Goal: Information Seeking & Learning: Learn about a topic

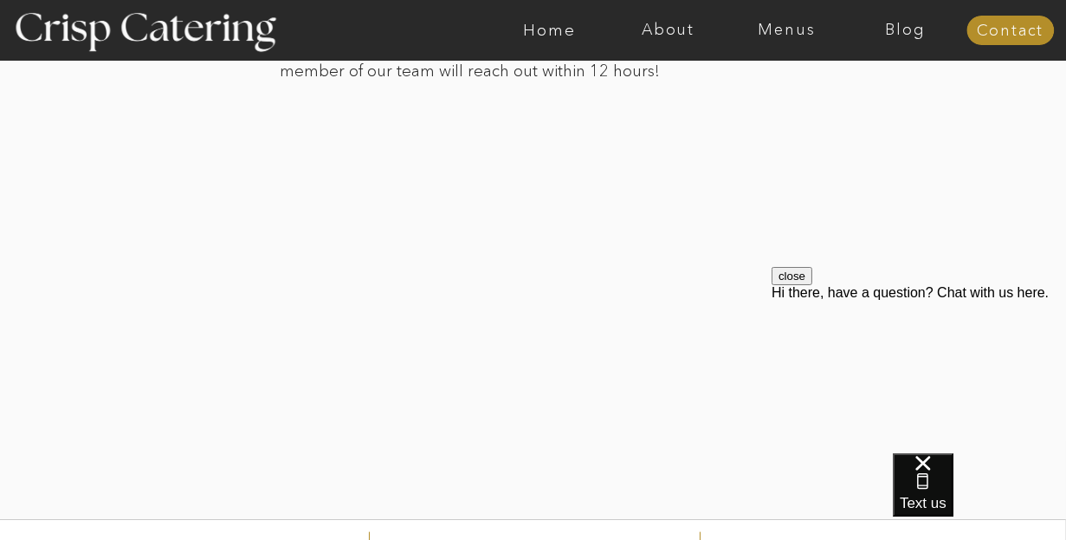
scroll to position [2426, 0]
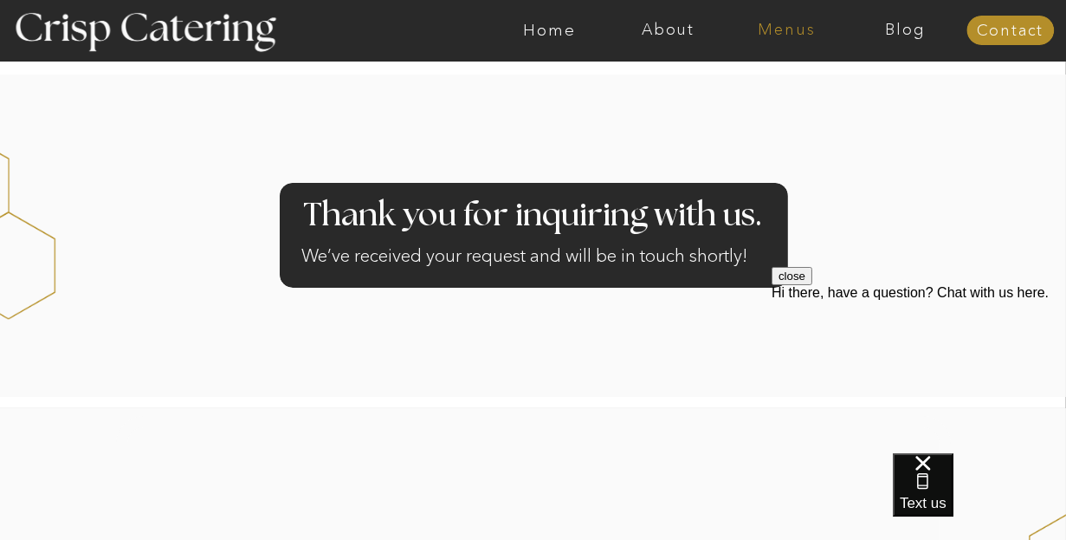
click at [786, 31] on nav "Menus" at bounding box center [787, 30] width 119 height 17
click at [552, 34] on nav "Home" at bounding box center [549, 30] width 119 height 17
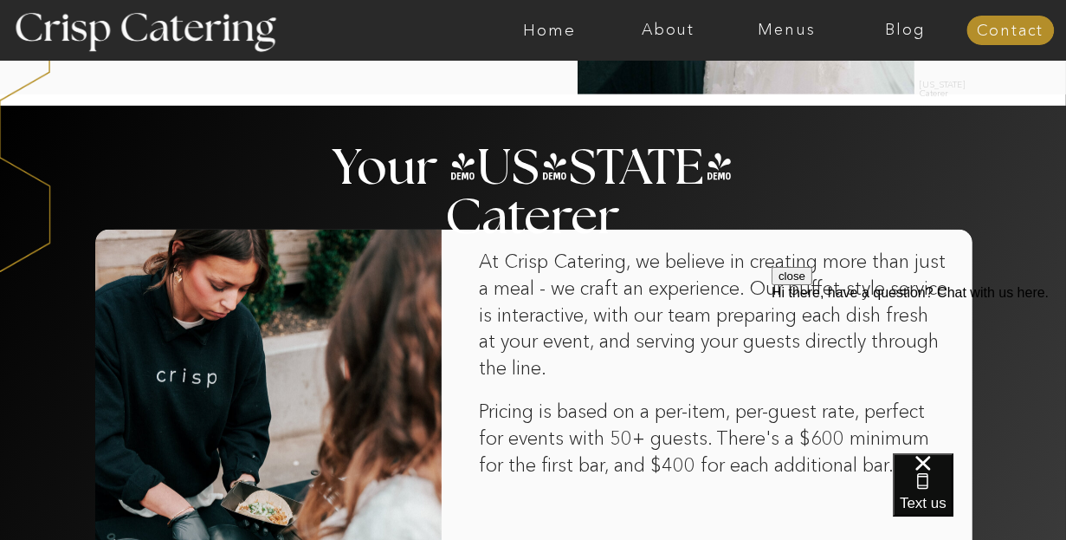
scroll to position [433, 0]
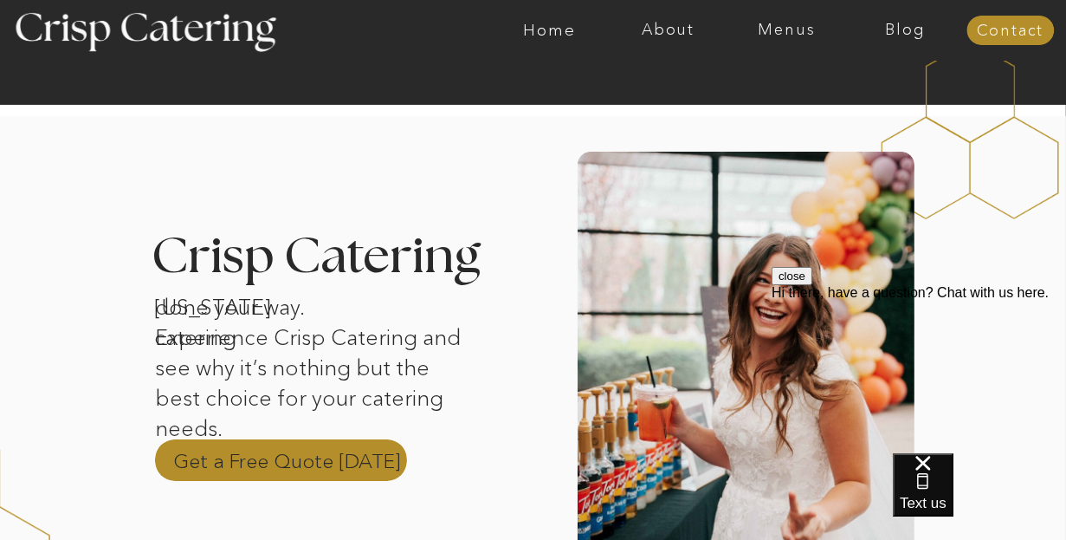
click at [343, 451] on p "Get a Free Quote Today" at bounding box center [288, 460] width 228 height 26
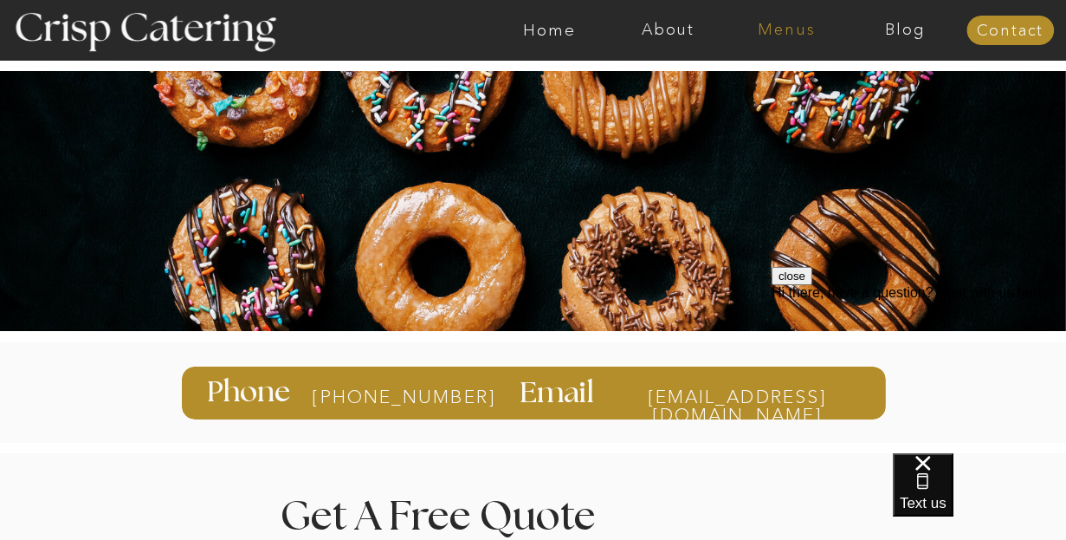
click at [781, 27] on nav "Menus" at bounding box center [787, 30] width 119 height 17
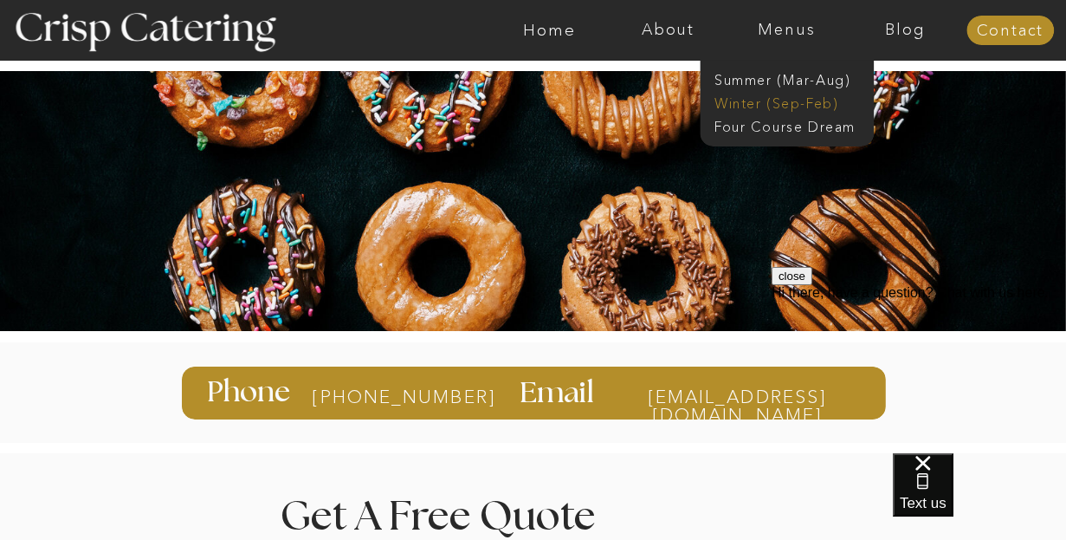
click at [777, 96] on nav "Winter (Sep-Feb)" at bounding box center [786, 102] width 142 height 16
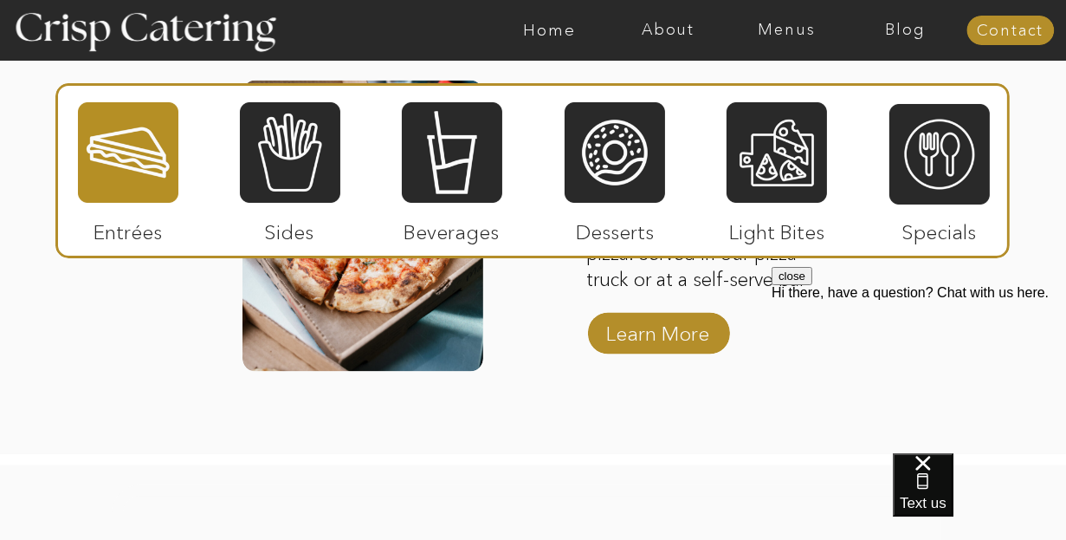
scroll to position [2910, 0]
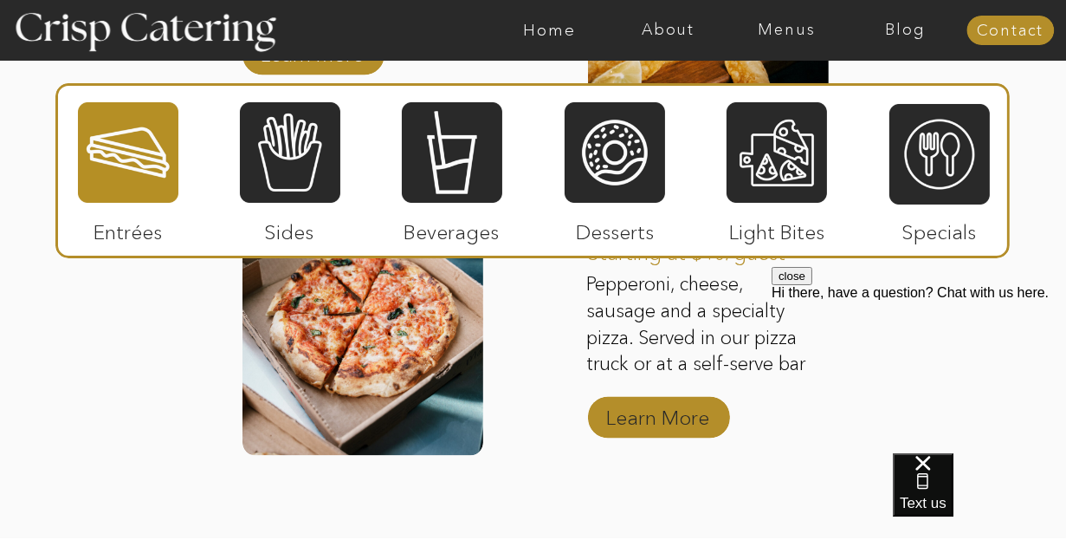
click at [663, 418] on p "Learn More" at bounding box center [658, 413] width 115 height 50
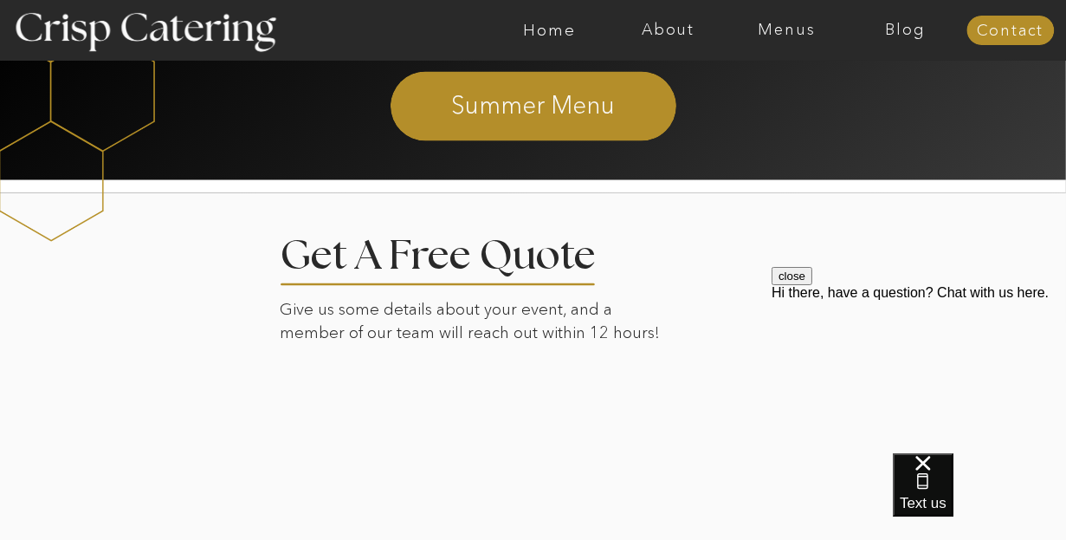
scroll to position [3119, 0]
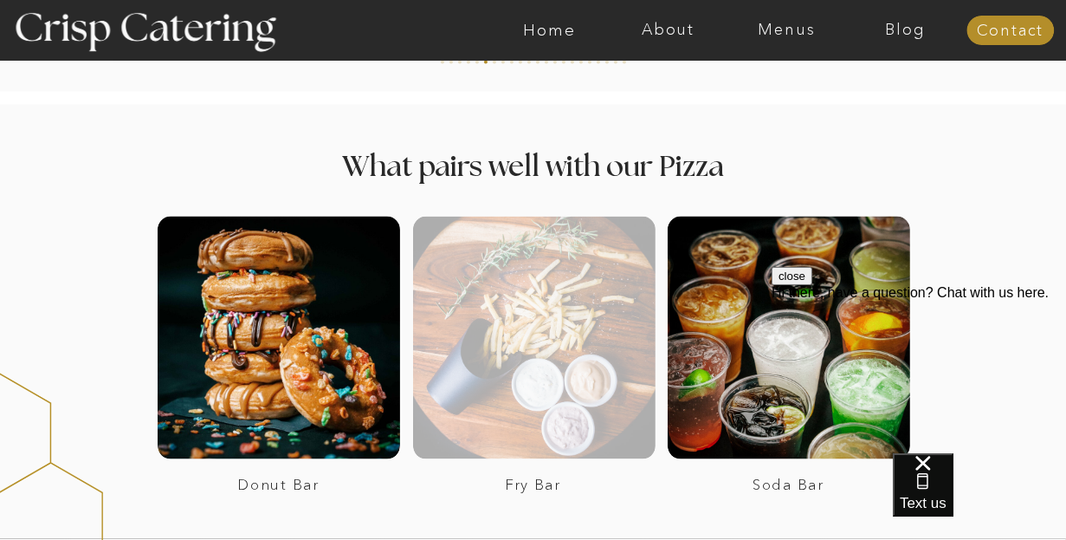
click at [550, 345] on div at bounding box center [534, 338] width 243 height 243
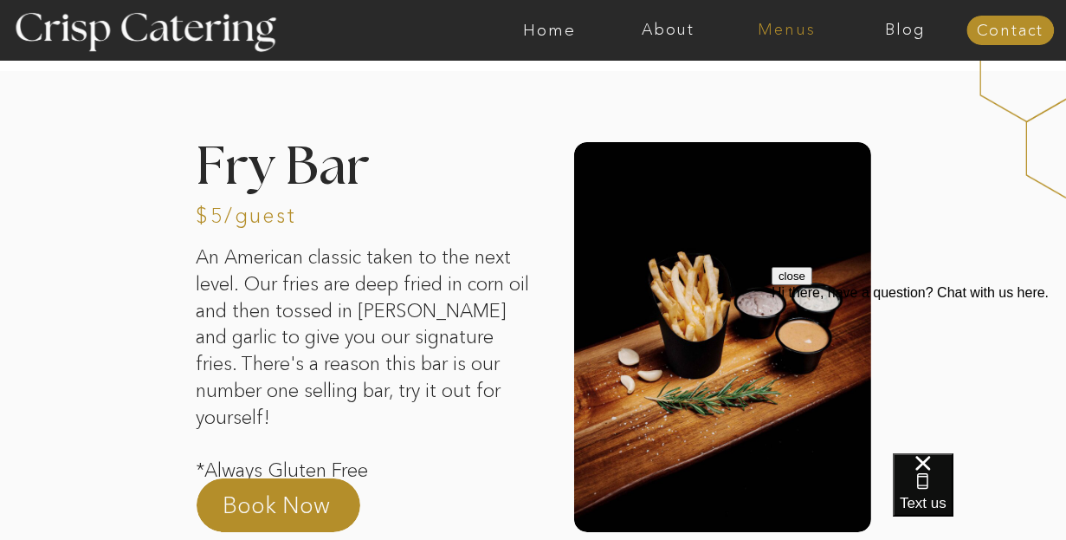
click at [783, 35] on nav "Menus" at bounding box center [787, 30] width 119 height 17
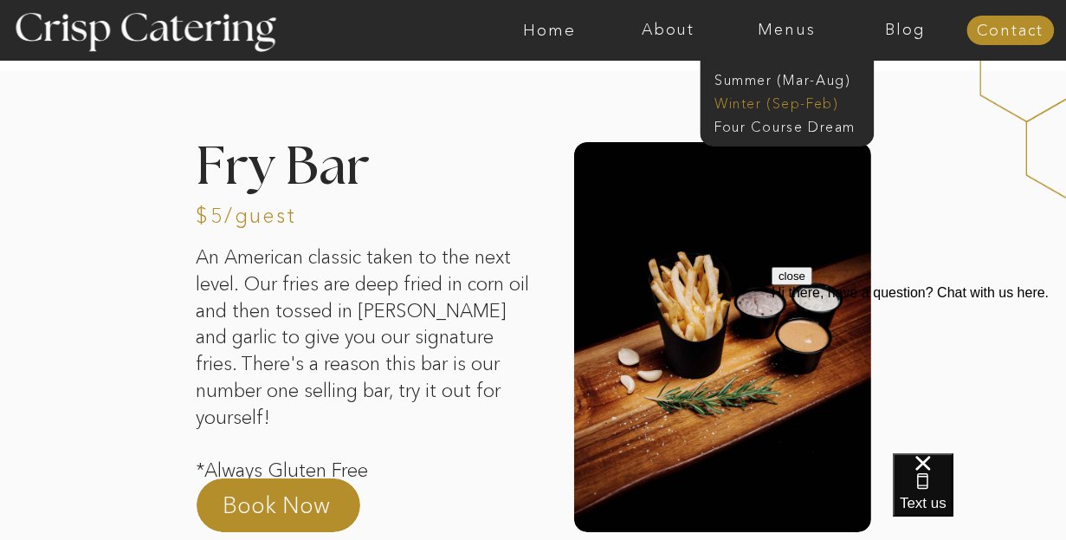
click at [774, 101] on nav "Winter (Sep-Feb)" at bounding box center [786, 102] width 142 height 16
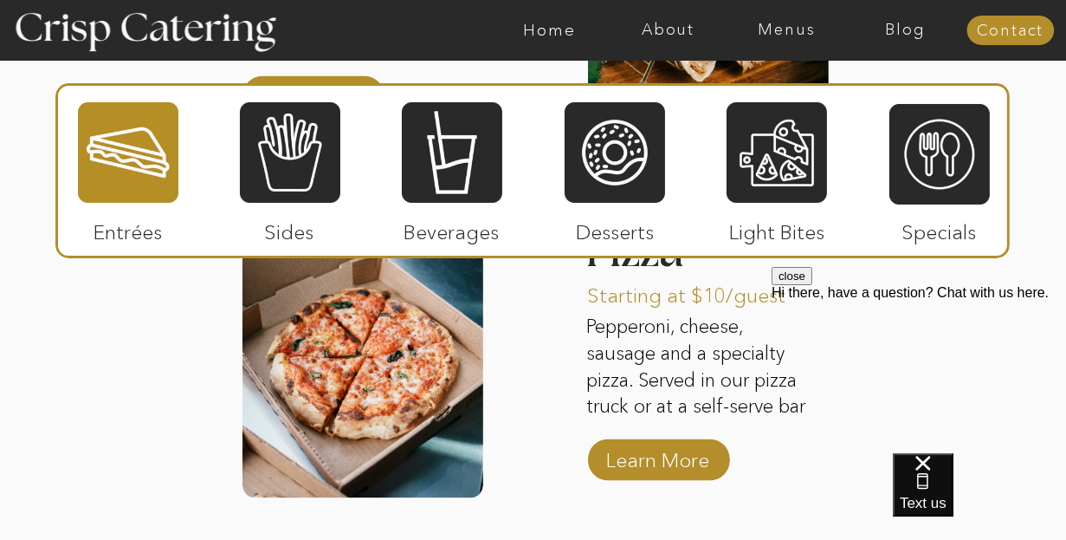
scroll to position [2650, 0]
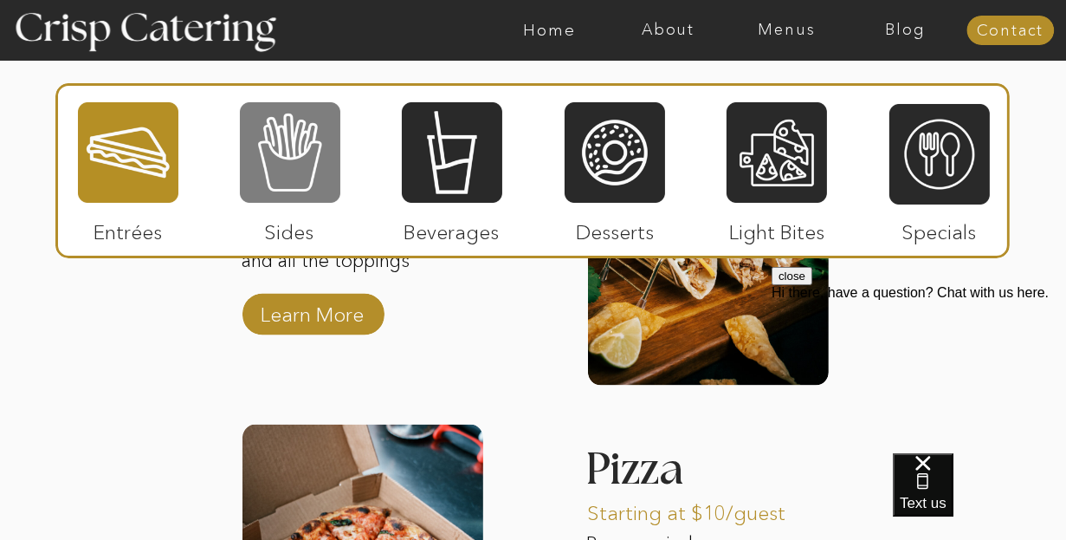
click at [300, 145] on div at bounding box center [290, 152] width 100 height 104
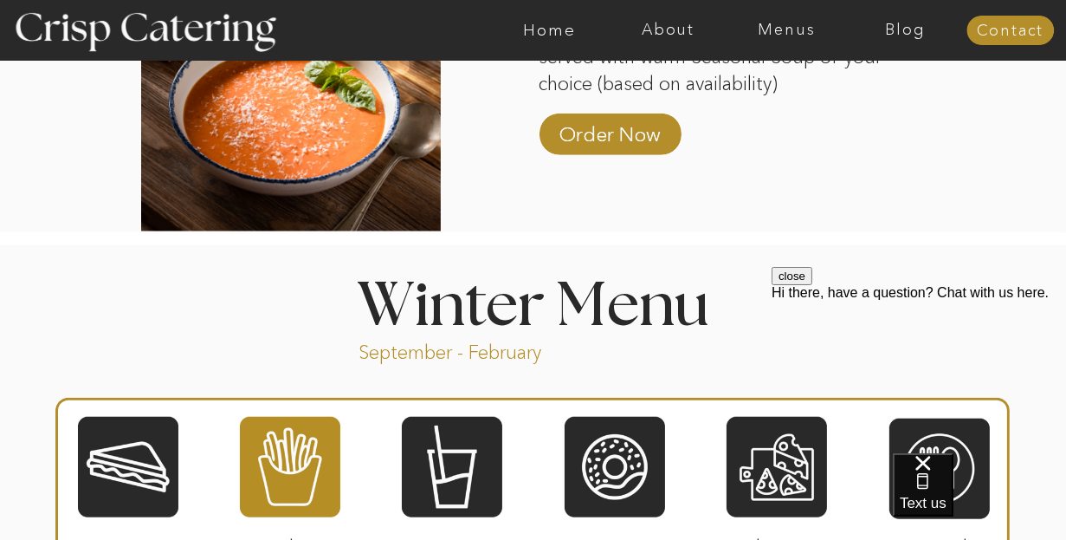
scroll to position [2130, 0]
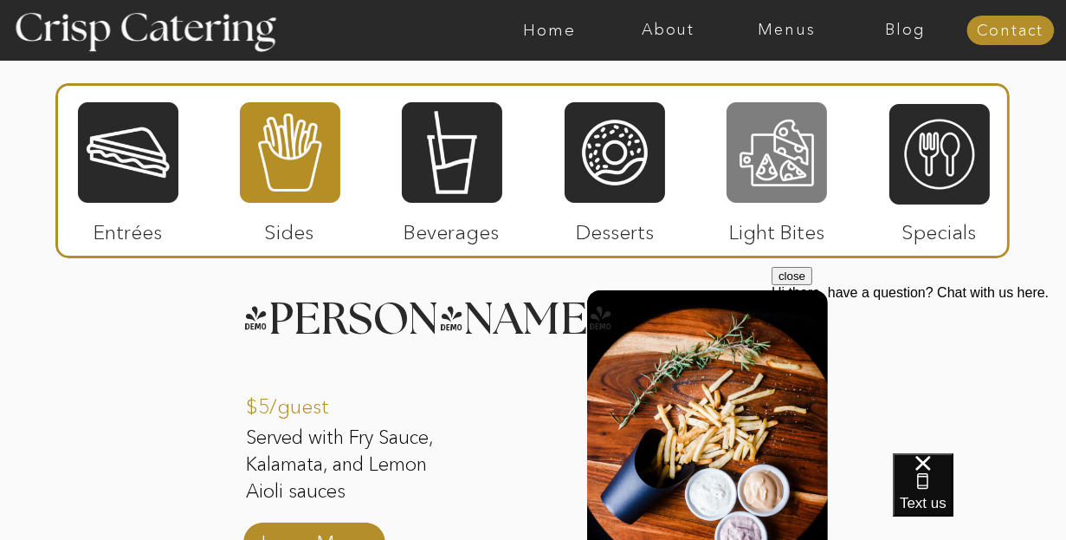
click at [781, 160] on div at bounding box center [777, 152] width 100 height 104
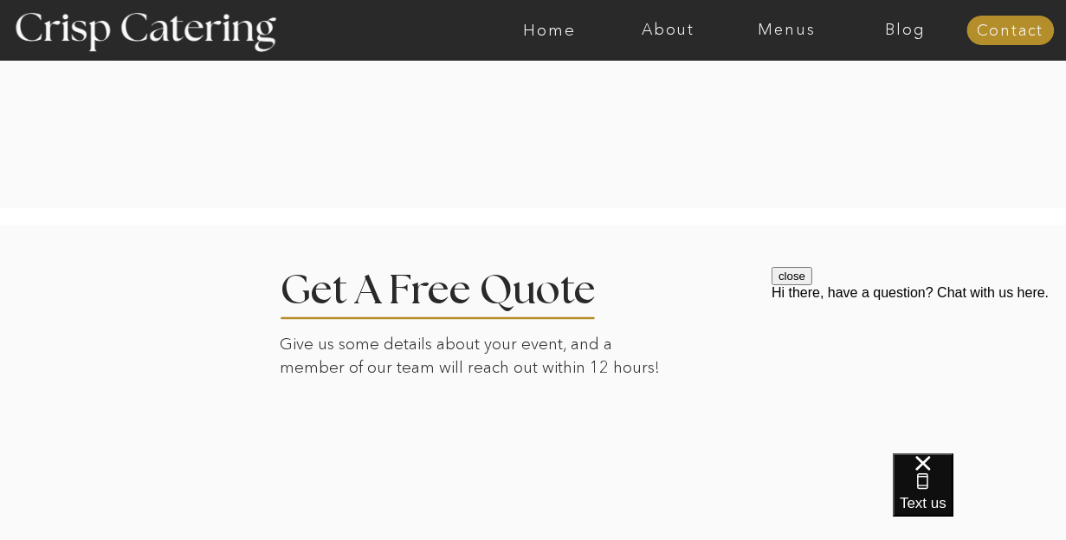
scroll to position [2538, 0]
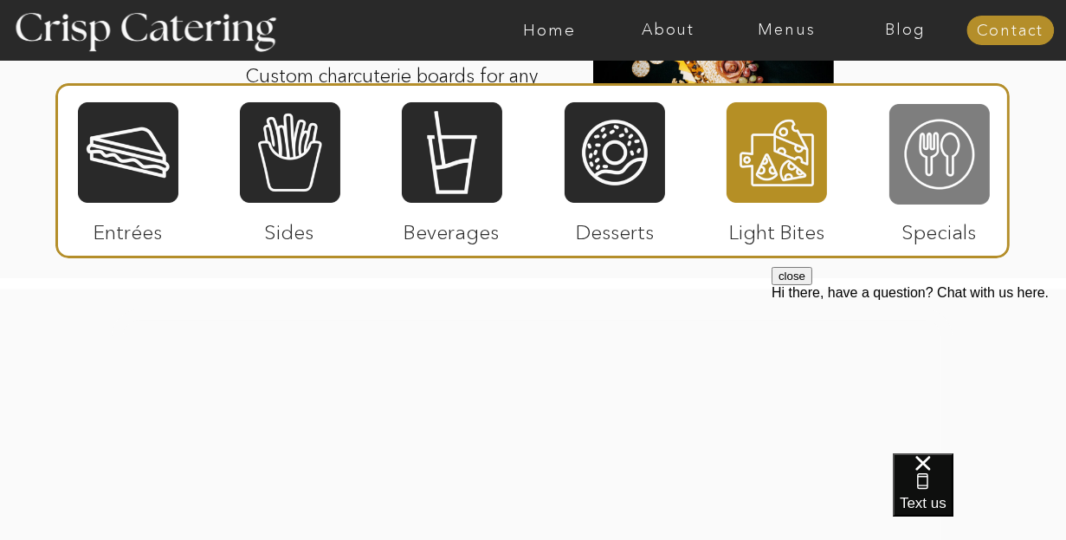
click at [938, 158] on div at bounding box center [940, 154] width 100 height 104
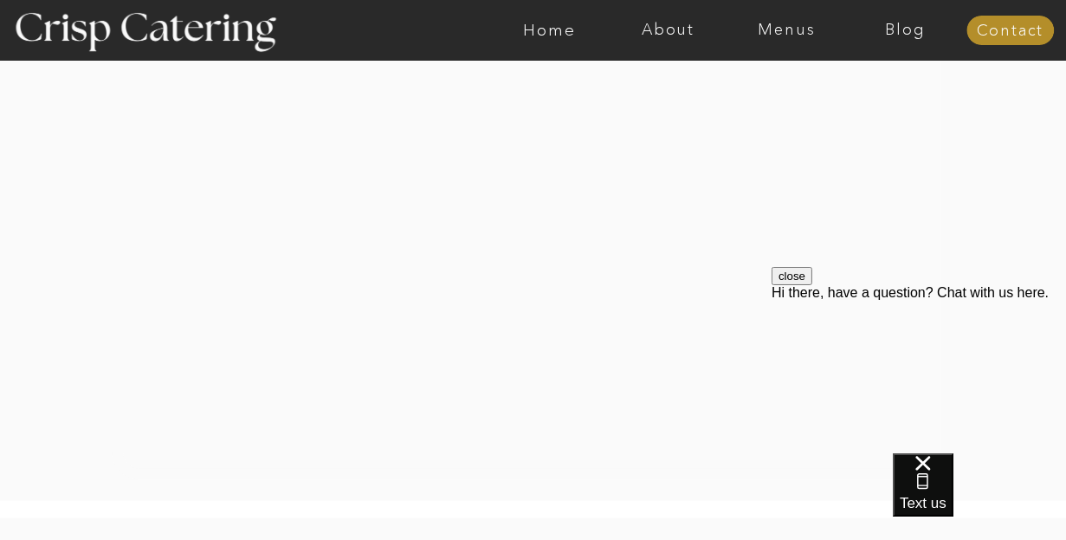
scroll to position [3119, 0]
click at [812, 284] on button "close" at bounding box center [791, 275] width 41 height 18
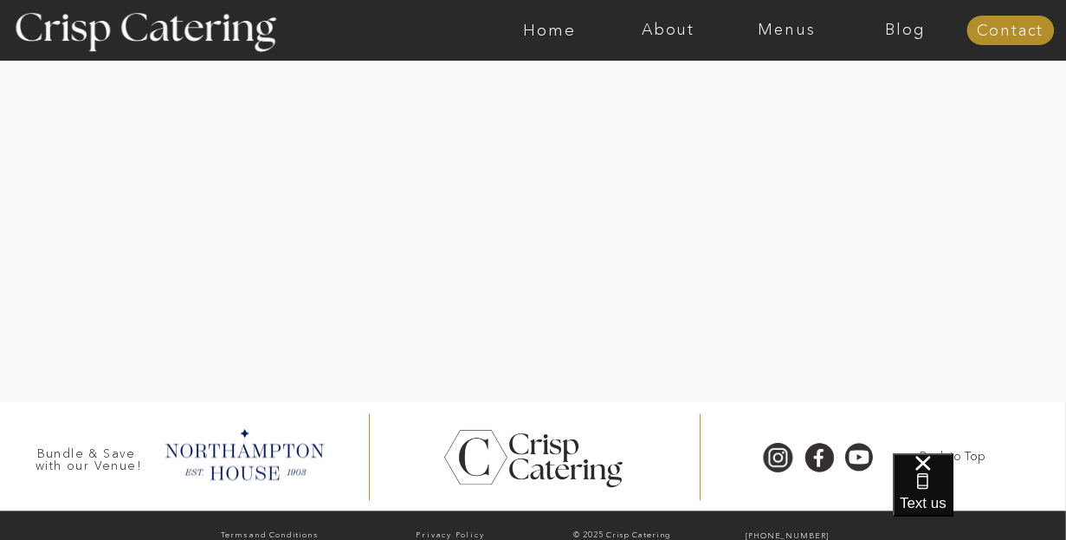
scroll to position [3898, 0]
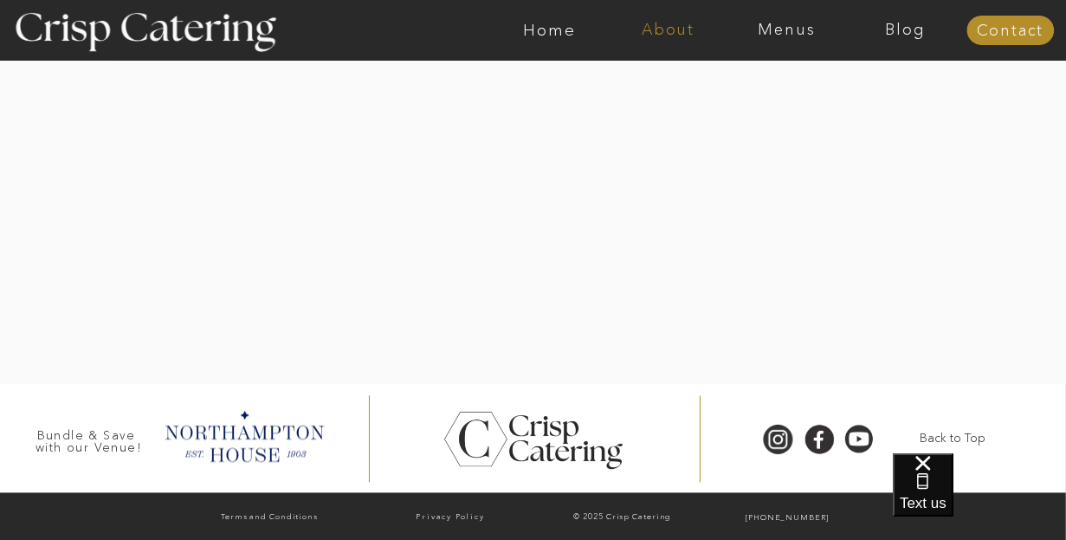
click at [672, 30] on nav "About" at bounding box center [668, 30] width 119 height 17
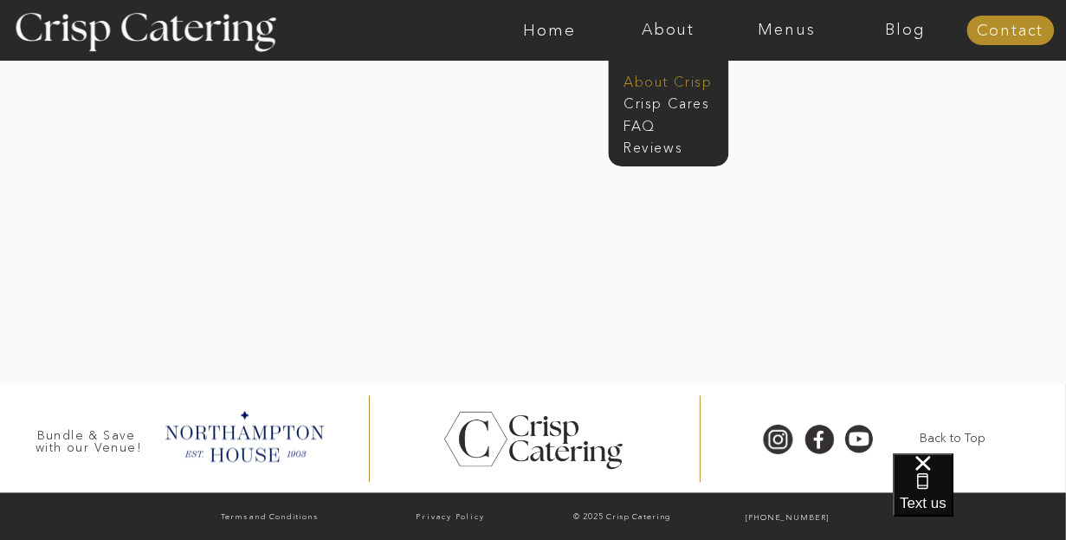
click at [662, 82] on nav "About Crisp" at bounding box center [674, 80] width 100 height 16
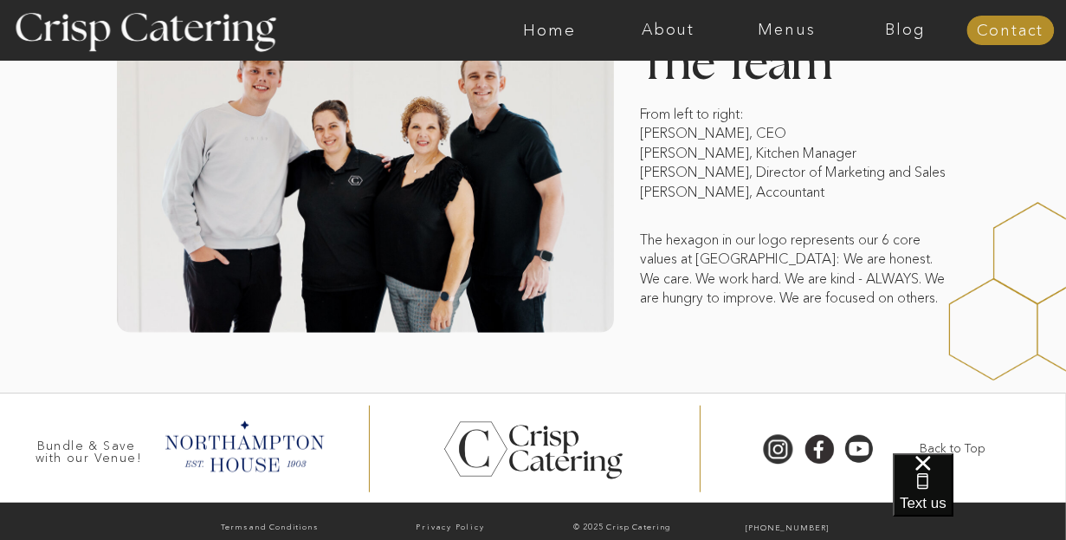
scroll to position [1457, 0]
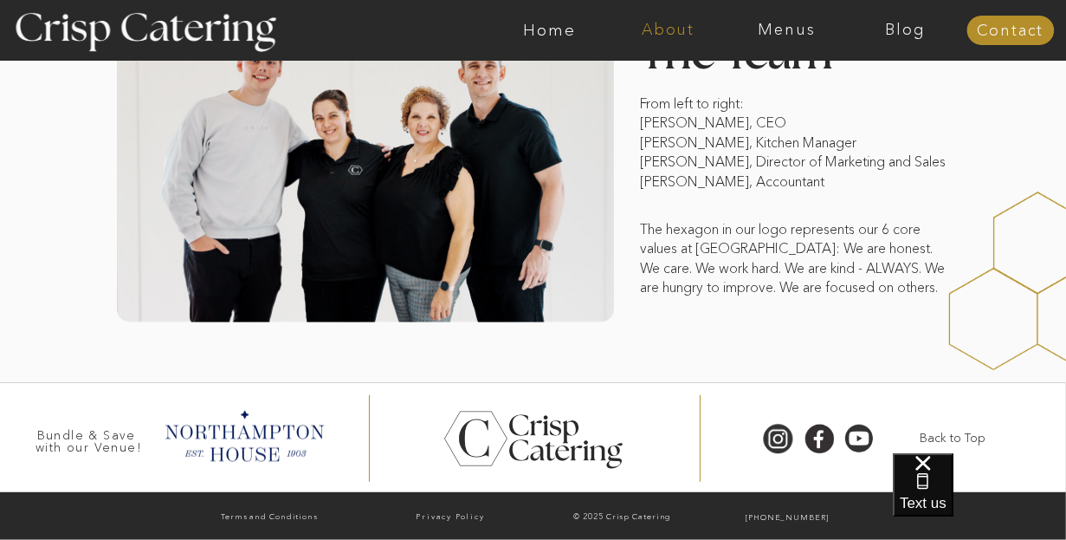
click at [671, 30] on nav "About" at bounding box center [668, 30] width 119 height 17
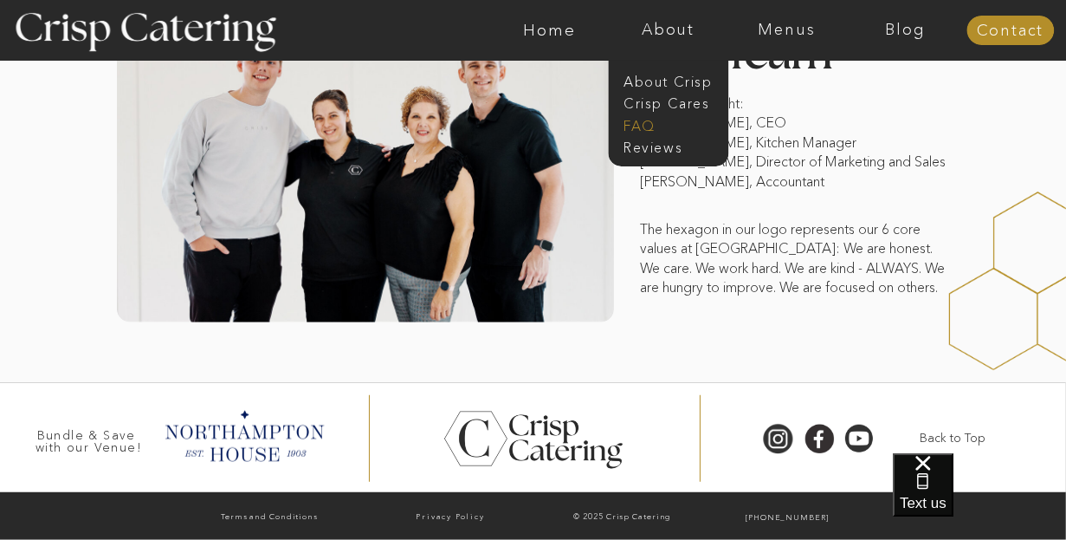
click at [639, 122] on nav "faq" at bounding box center [667, 124] width 87 height 16
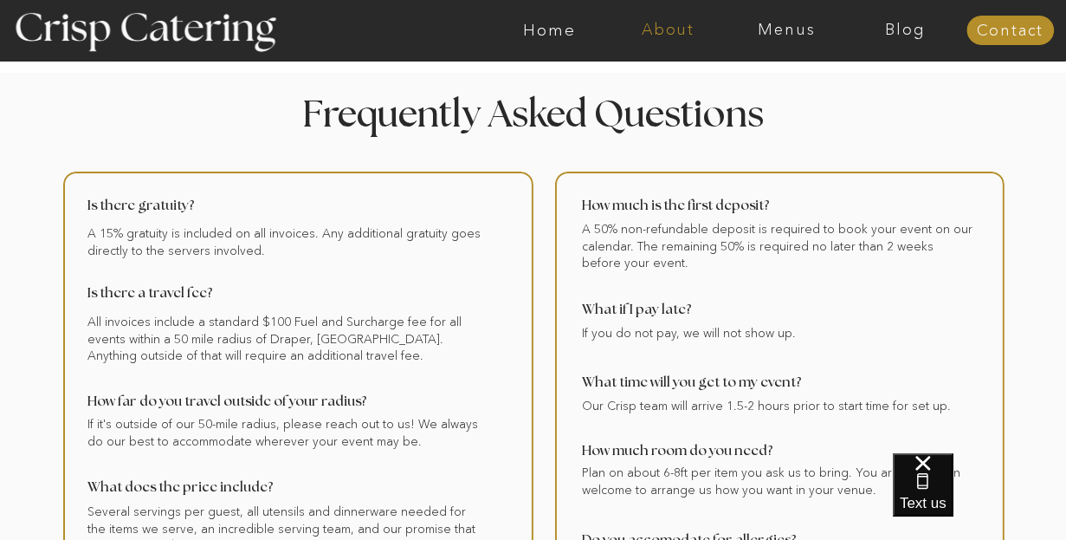
click at [659, 22] on nav "About" at bounding box center [668, 30] width 119 height 17
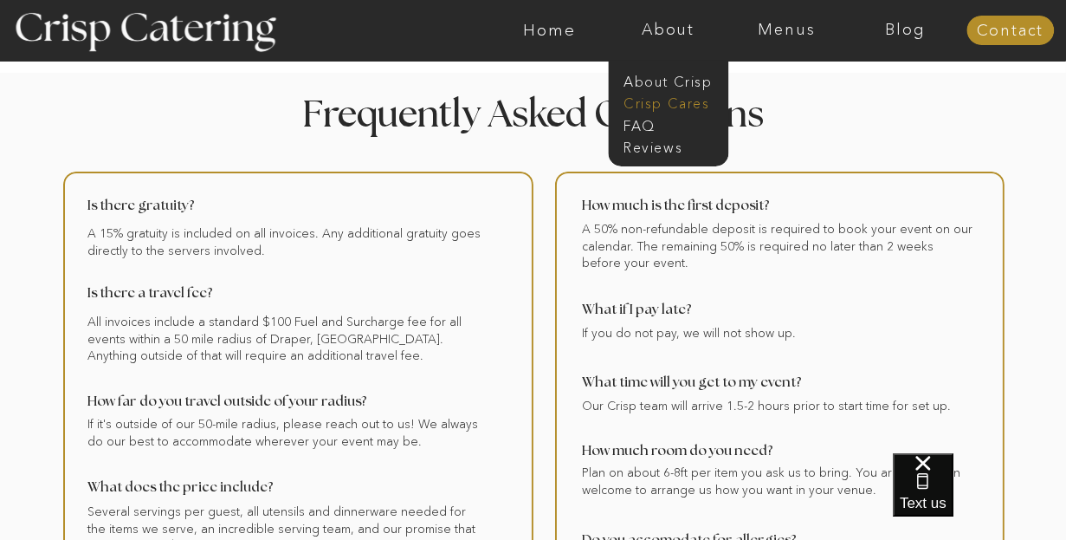
click at [657, 107] on nav "Crisp Cares" at bounding box center [674, 102] width 100 height 16
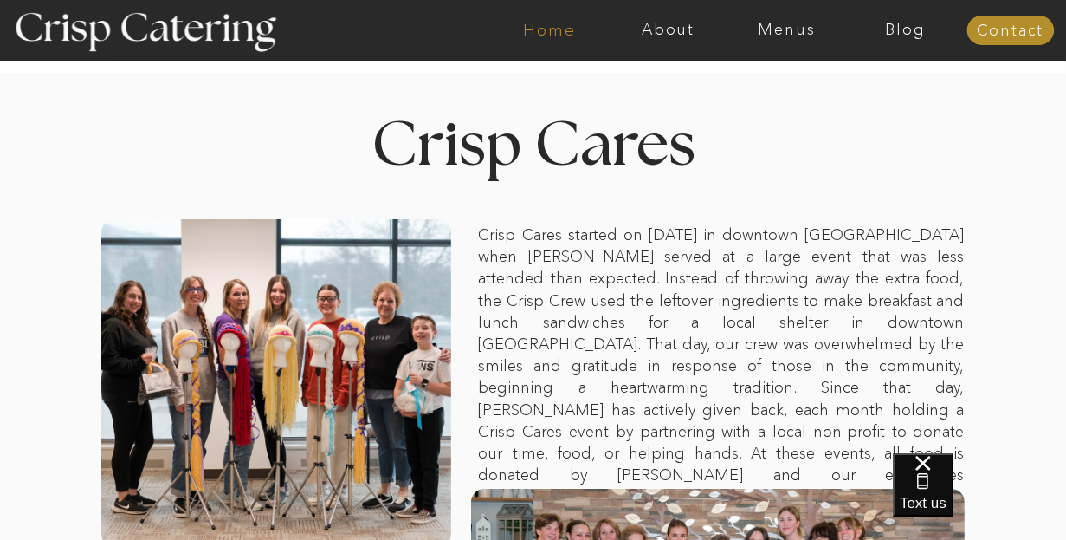
click at [551, 27] on nav "Home" at bounding box center [549, 30] width 119 height 17
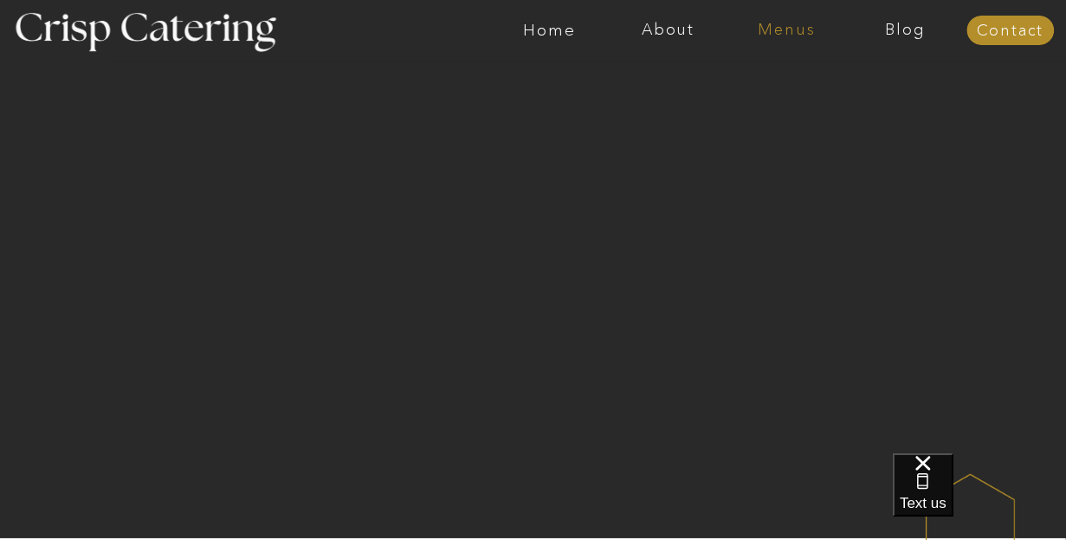
click at [776, 27] on nav "Menus" at bounding box center [787, 30] width 119 height 17
click at [778, 103] on nav "Winter (Sep-Feb)" at bounding box center [786, 102] width 142 height 16
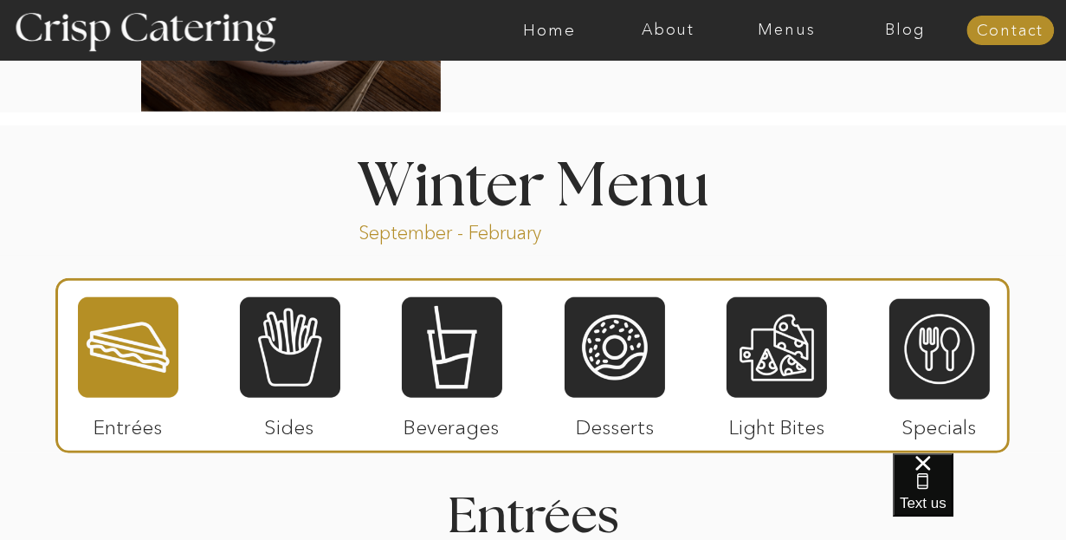
scroll to position [1906, 0]
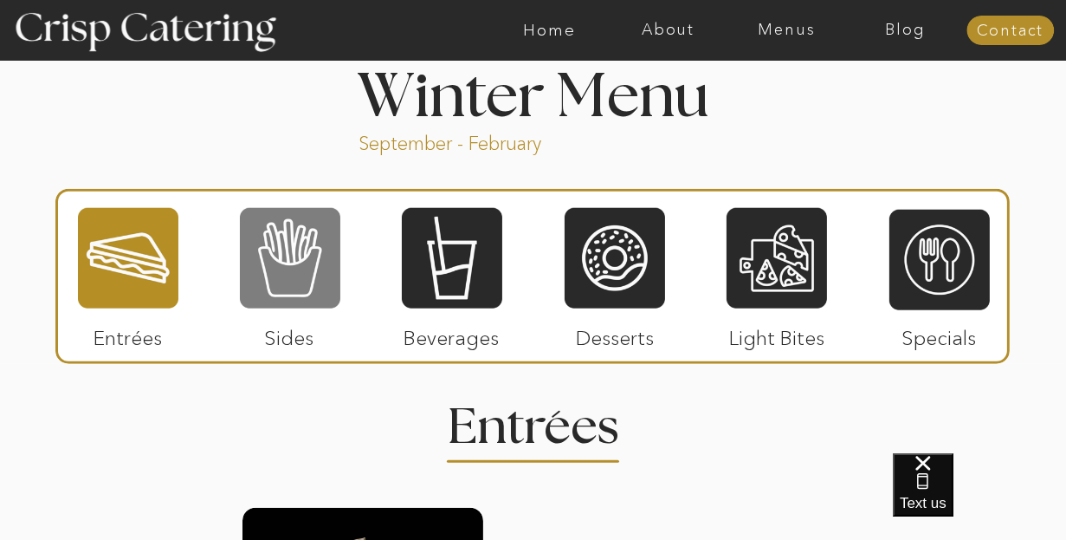
click at [291, 274] on div at bounding box center [290, 258] width 100 height 104
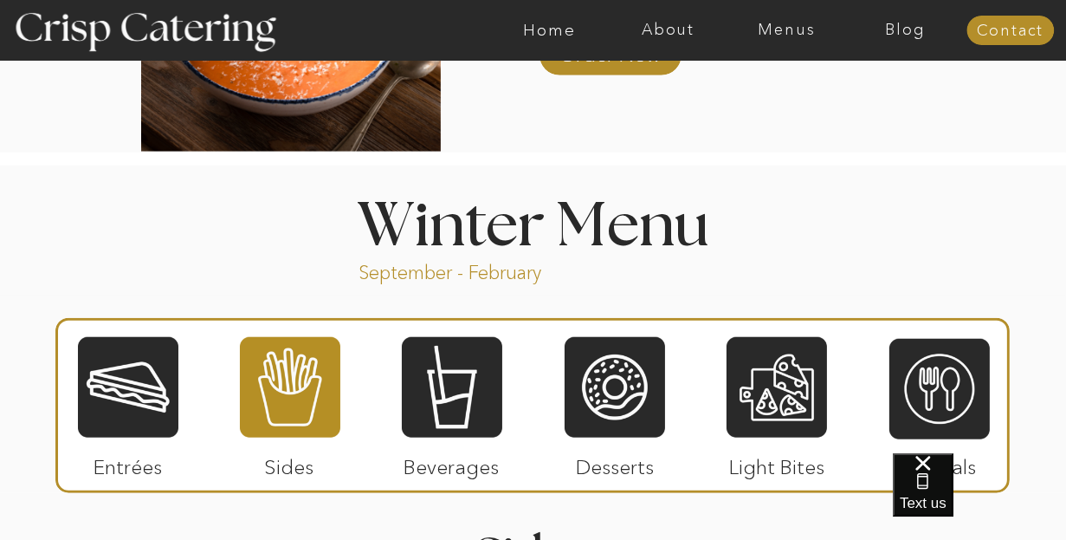
scroll to position [1819, 0]
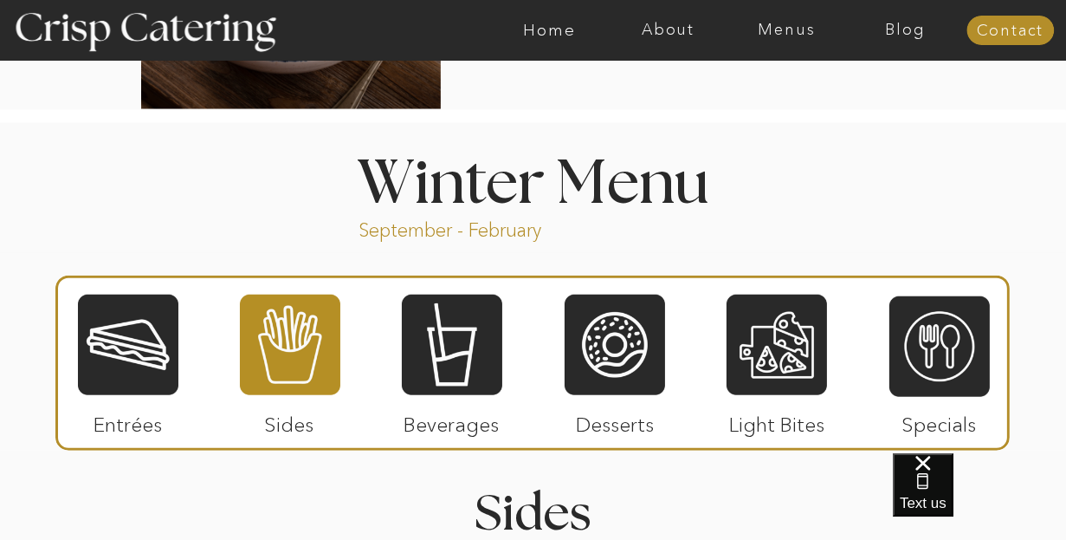
click at [126, 340] on div at bounding box center [128, 345] width 100 height 104
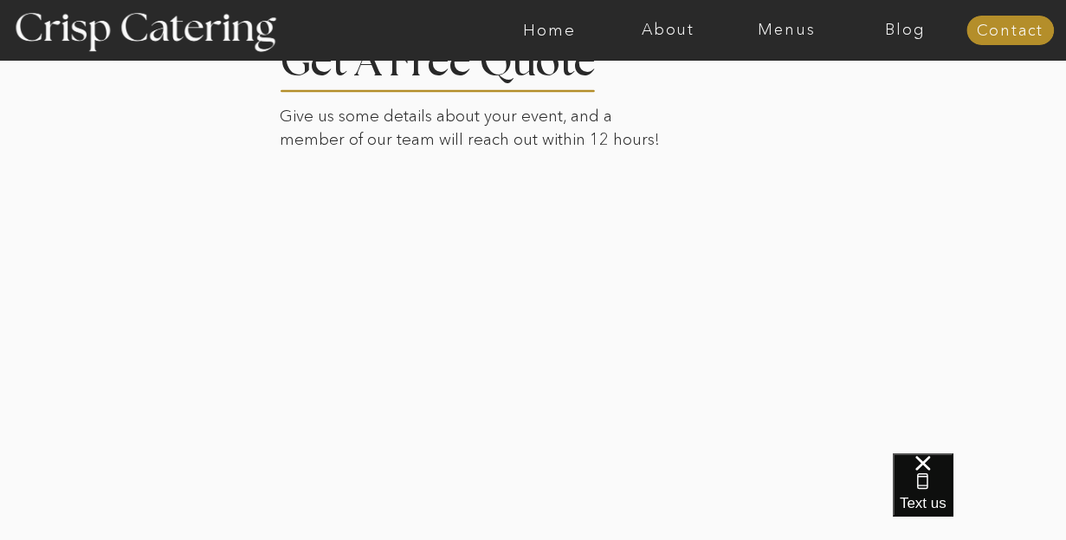
scroll to position [4072, 0]
